Goal: Register for event/course

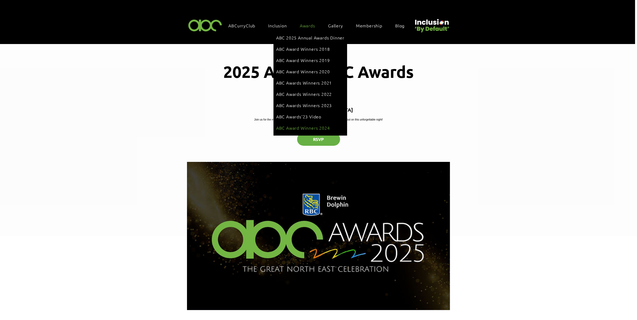
click at [314, 125] on span "ABC Award Winners 2024" at bounding box center [303, 128] width 54 height 6
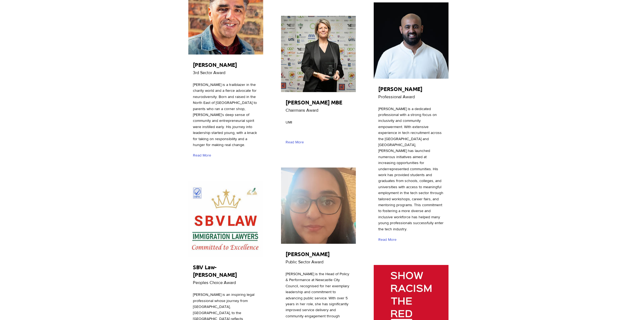
scroll to position [1020, 0]
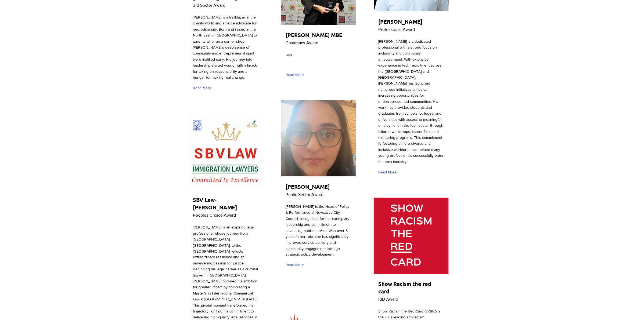
click at [233, 114] on img "main content" at bounding box center [225, 151] width 75 height 77
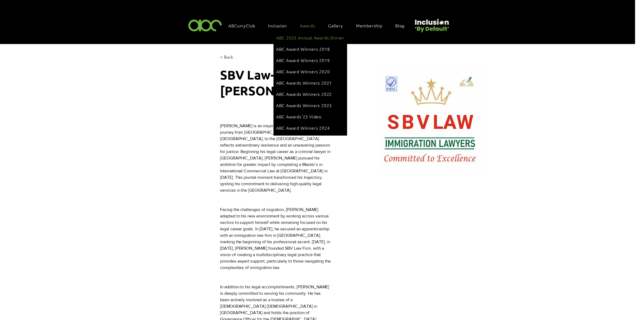
click at [307, 35] on span "ABC 2025 Annual Awards Dinner" at bounding box center [310, 38] width 68 height 6
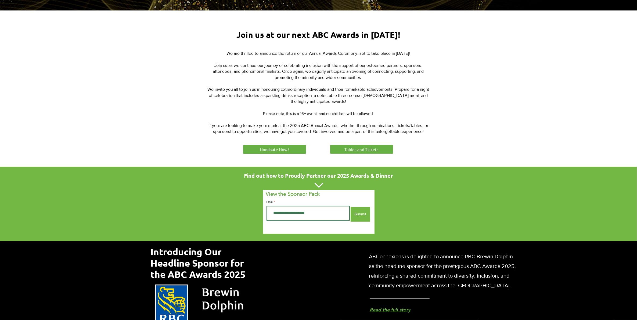
scroll to position [235, 0]
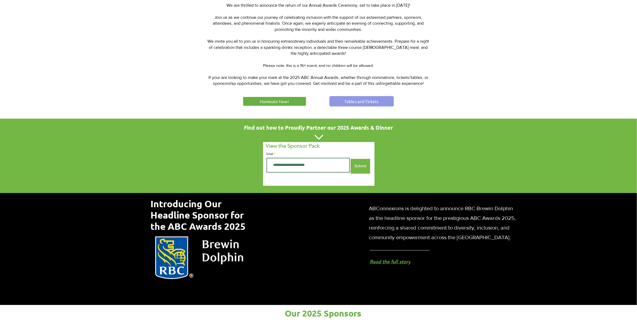
click at [353, 100] on span "Tables and Tickets" at bounding box center [361, 102] width 34 height 6
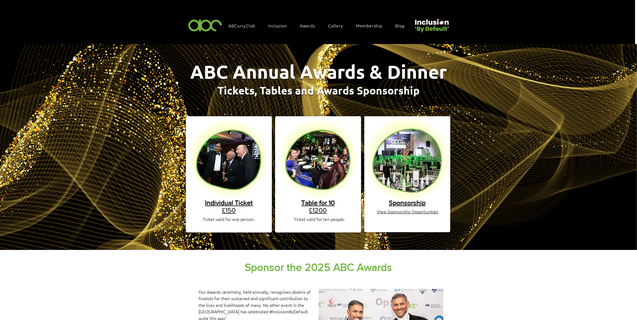
click at [227, 206] on link "Individual Ticket £150" at bounding box center [229, 206] width 48 height 15
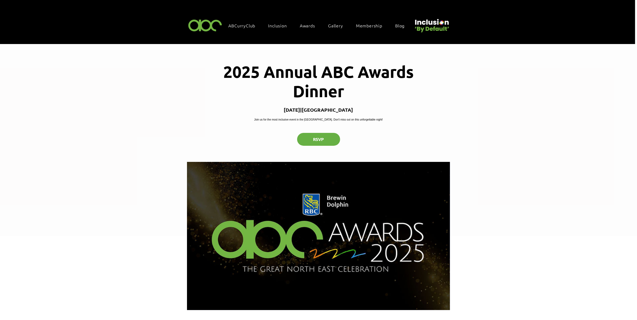
click at [158, 112] on div "2025 Annual ABC Awards Dinner" at bounding box center [318, 140] width 637 height 192
